Goal: Task Accomplishment & Management: Complete application form

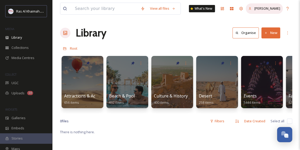
scroll to position [166, 0]
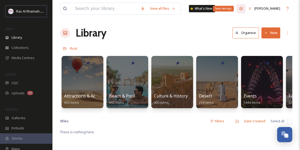
click at [243, 8] on icon at bounding box center [241, 9] width 4 height 4
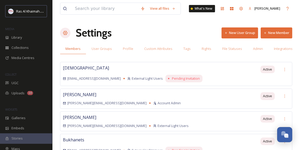
click at [275, 32] on button "New Member" at bounding box center [277, 32] width 32 height 11
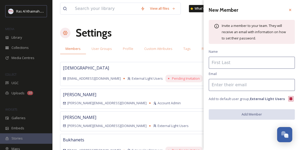
click at [161, 30] on div "Settings New User Group New Member" at bounding box center [176, 33] width 232 height 16
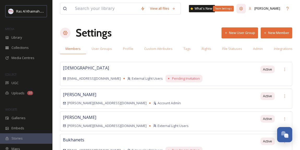
click at [243, 10] on icon at bounding box center [241, 9] width 4 height 4
click at [276, 32] on button "New Member" at bounding box center [277, 32] width 32 height 11
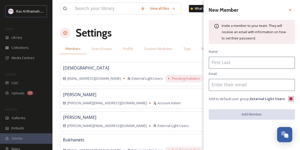
click at [218, 65] on input at bounding box center [252, 63] width 86 height 12
paste input "[PERSON_NAME]"
type input "[PERSON_NAME]"
click at [226, 85] on input at bounding box center [252, 85] width 86 height 12
paste input "[EMAIL_ADDRESS][DOMAIN_NAME]"
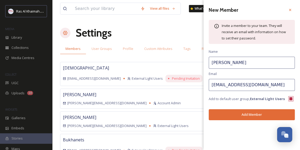
type input "[EMAIL_ADDRESS][DOMAIN_NAME]"
click at [232, 116] on button "Add Member" at bounding box center [252, 114] width 86 height 11
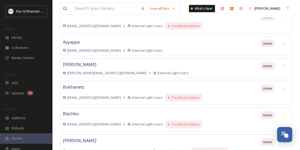
scroll to position [594, 0]
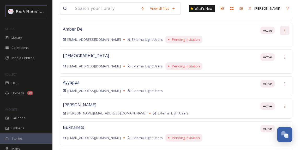
click at [283, 28] on icon at bounding box center [285, 30] width 4 height 4
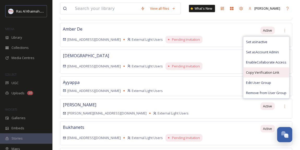
click at [256, 70] on span "Copy Verification Link" at bounding box center [262, 72] width 33 height 5
